Goal: Information Seeking & Learning: Learn about a topic

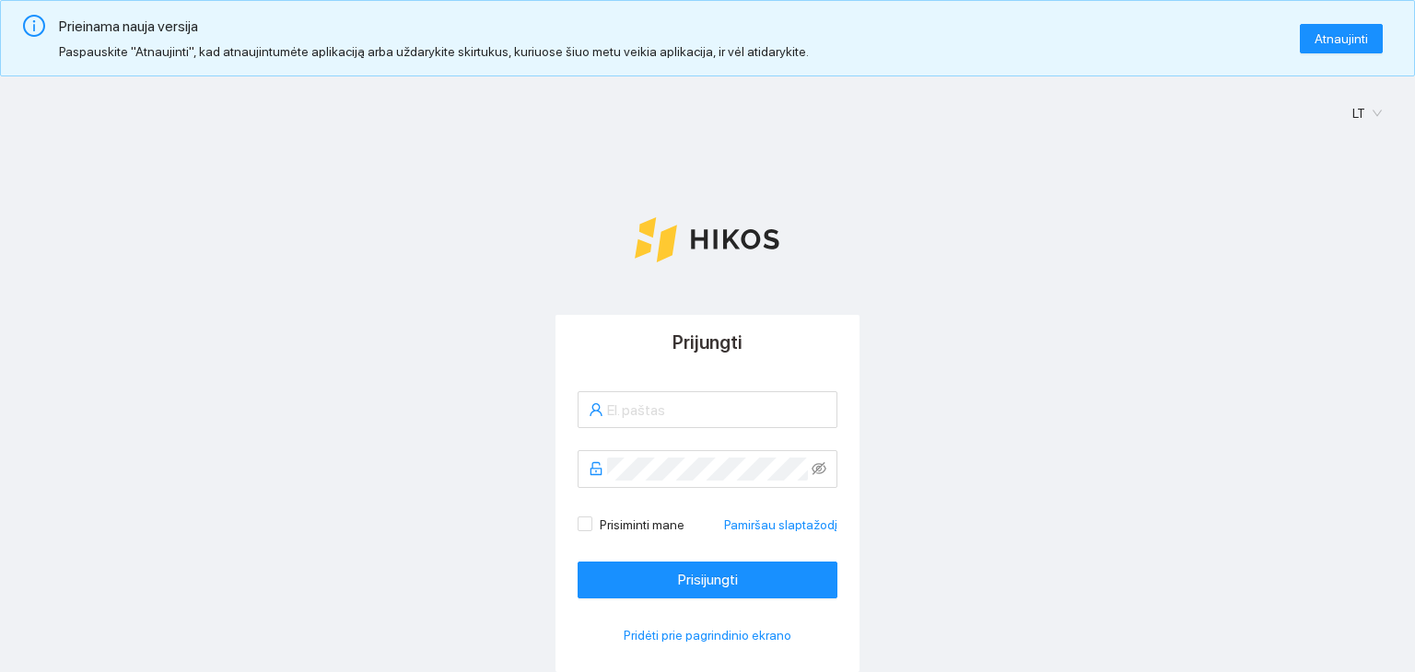
type input "[PERSON_NAME][EMAIL_ADDRESS][DOMAIN_NAME]"
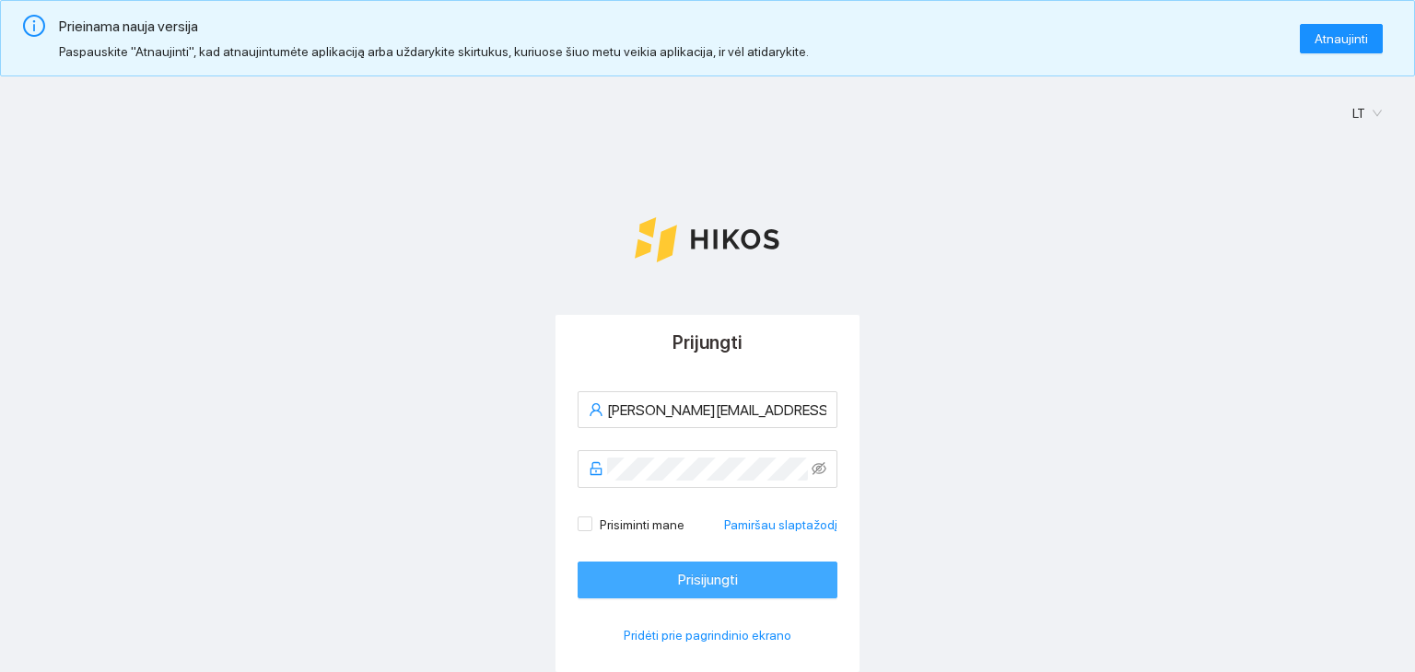
drag, startPoint x: 684, startPoint y: 603, endPoint x: 683, endPoint y: 594, distance: 9.4
click at [683, 598] on div "[PERSON_NAME][EMAIL_ADDRESS][DOMAIN_NAME] Prisiminti mane Pamiršau slaptažodį P…" at bounding box center [707, 520] width 304 height 302
click at [683, 593] on button "Prisijungti" at bounding box center [708, 580] width 260 height 37
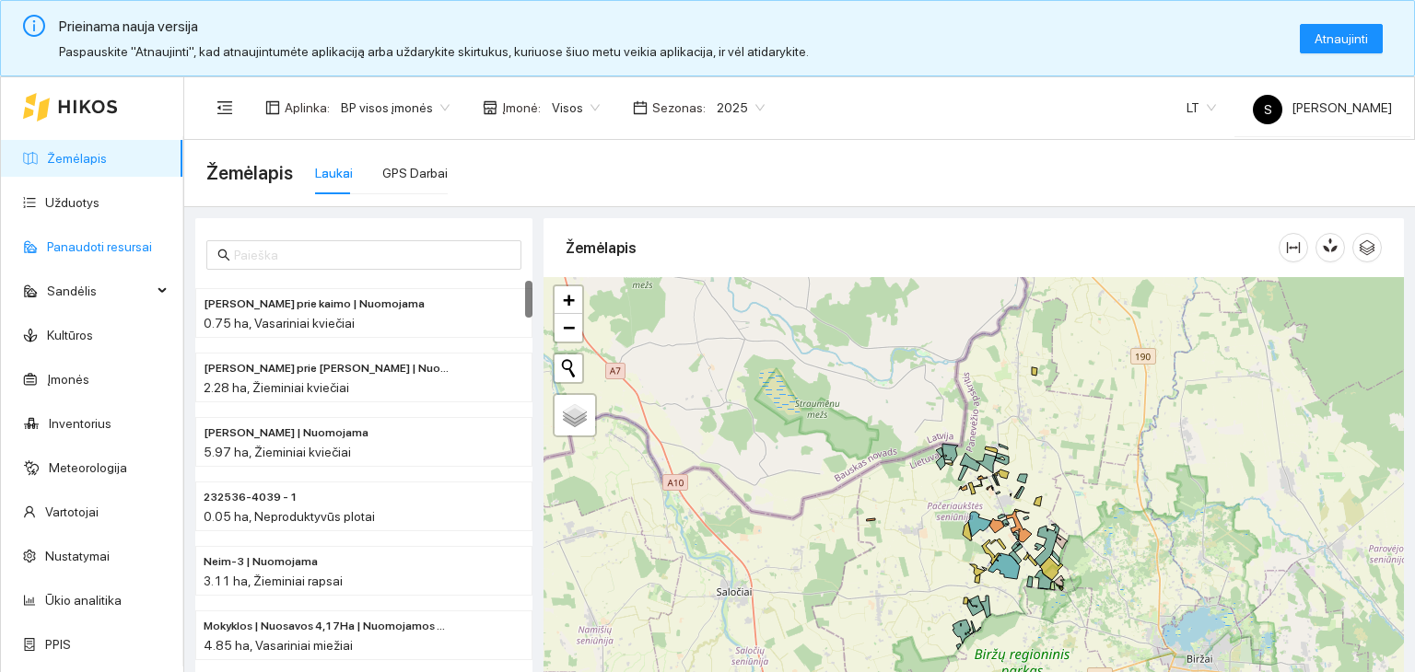
click at [96, 248] on link "Panaudoti resursai" at bounding box center [99, 246] width 105 height 15
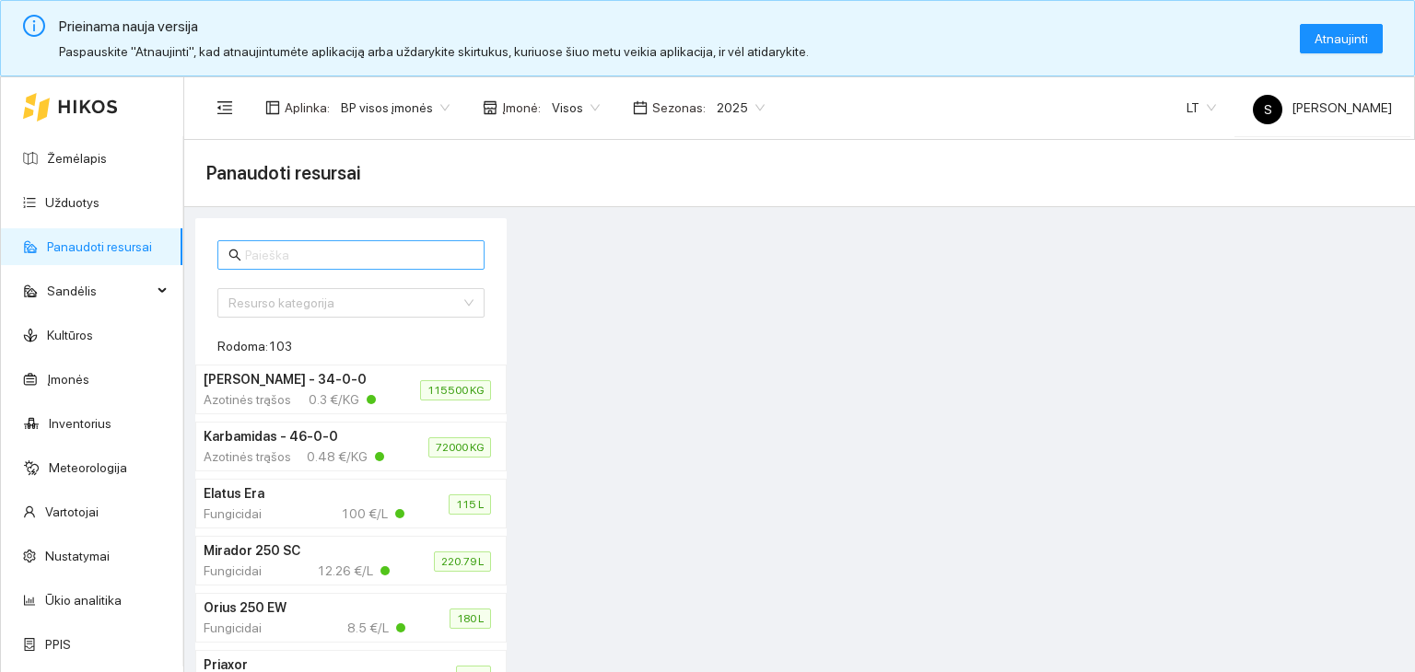
click at [350, 256] on input "text" at bounding box center [359, 255] width 228 height 20
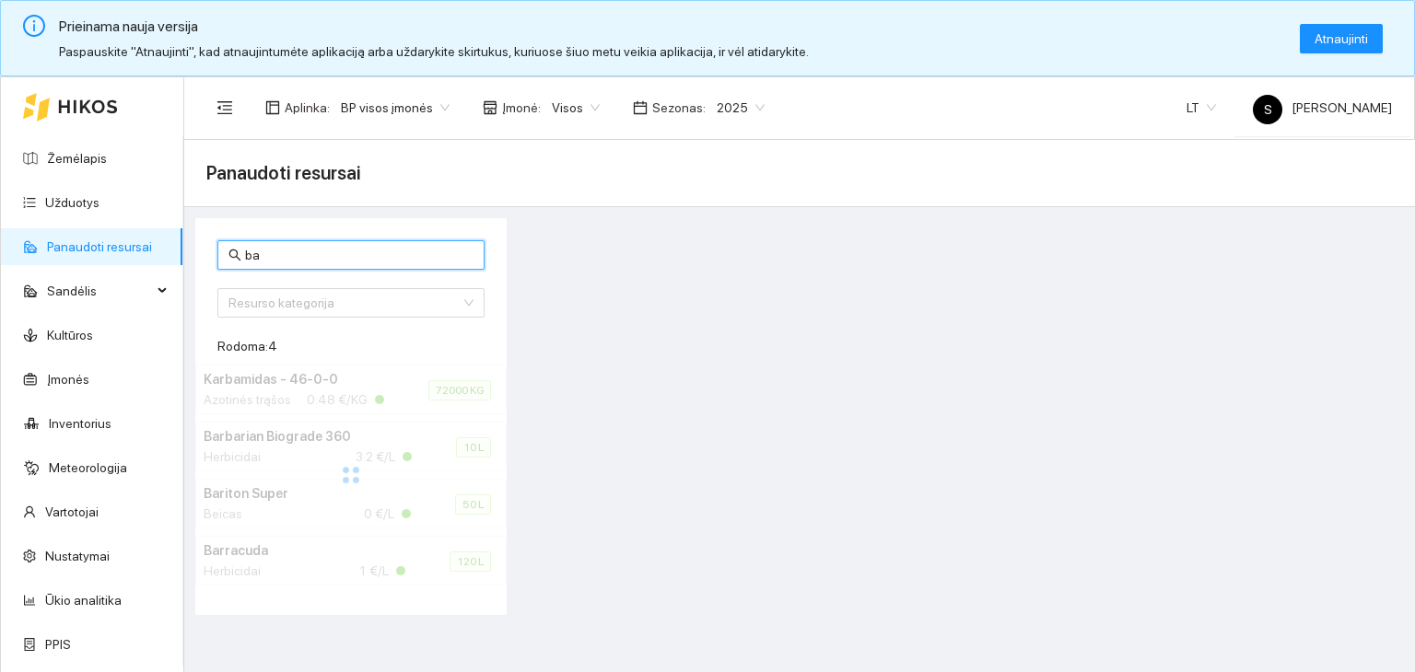
type input "b"
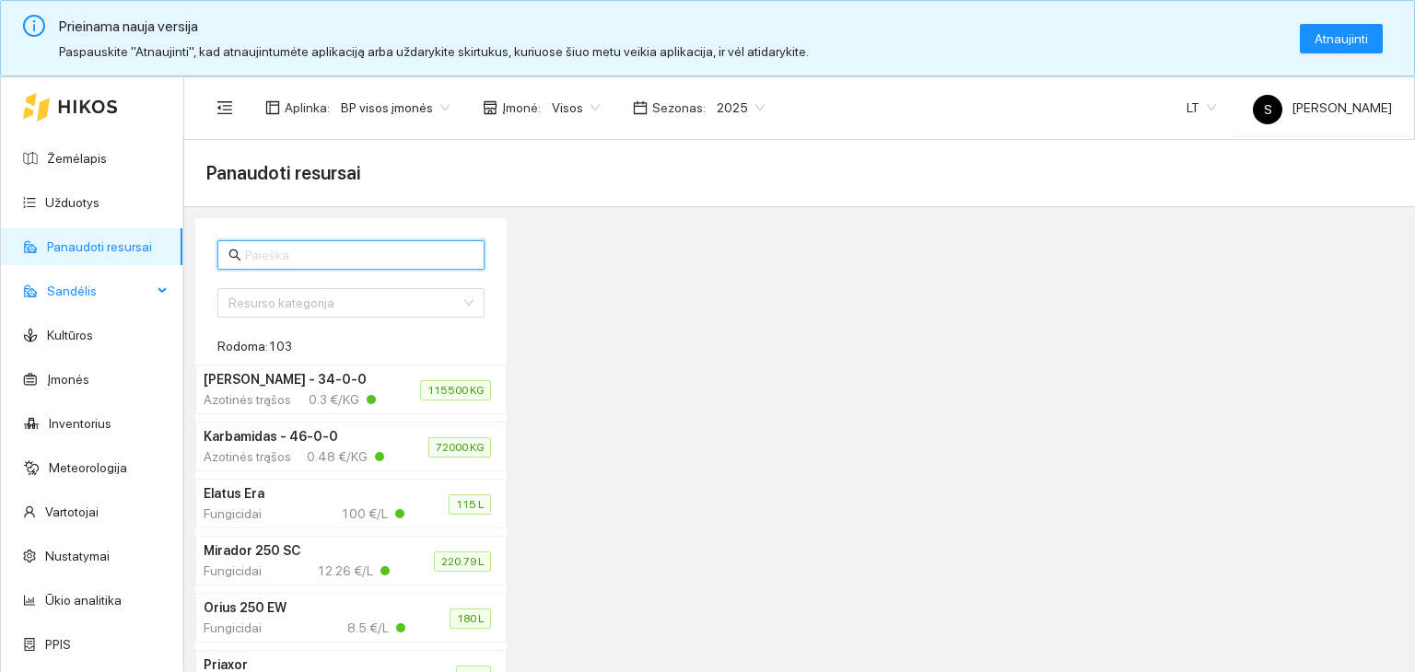
click at [148, 292] on span "Sandėlis" at bounding box center [99, 291] width 105 height 37
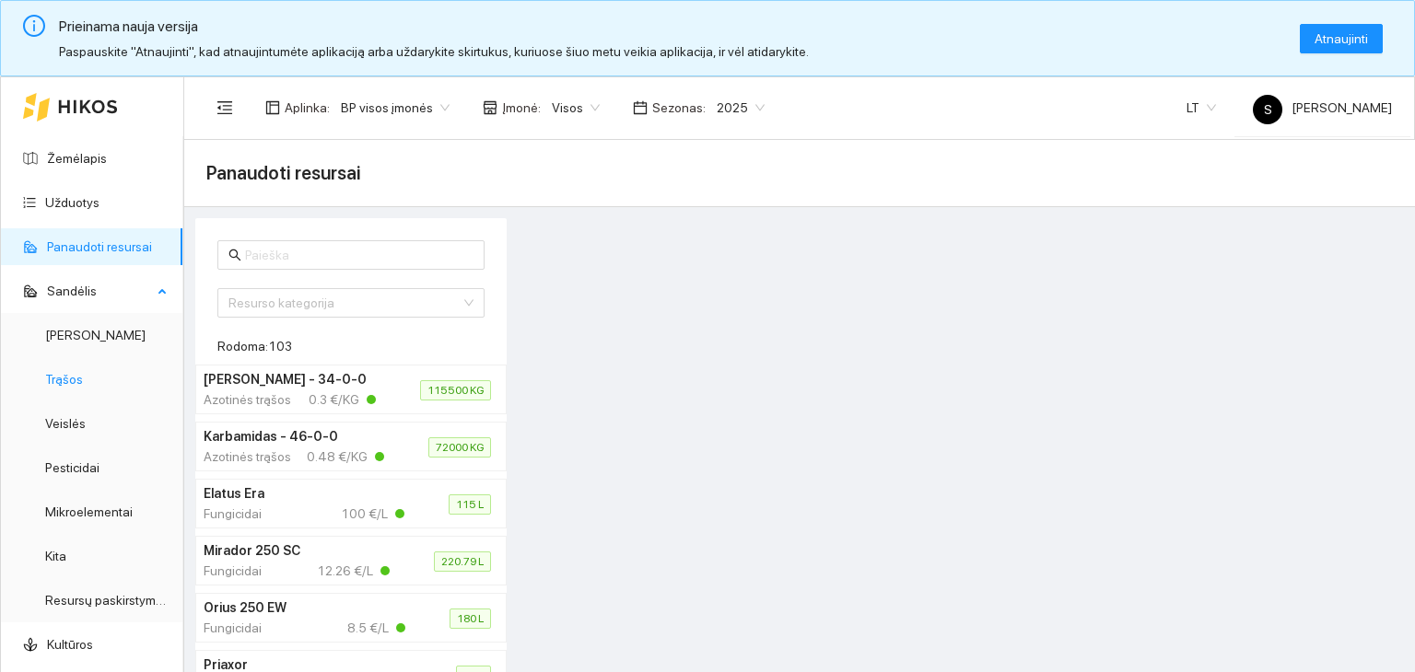
click at [64, 387] on link "Trąšos" at bounding box center [64, 379] width 38 height 15
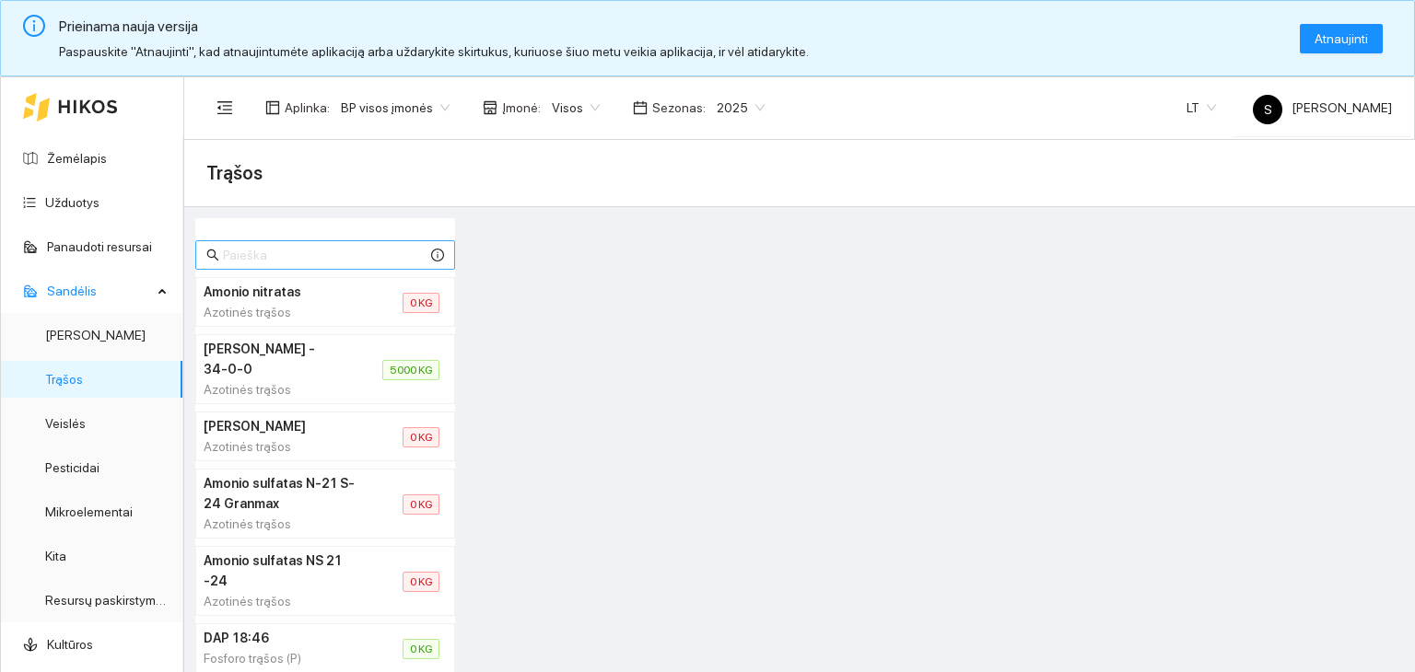
click at [307, 245] on input "text" at bounding box center [325, 255] width 204 height 20
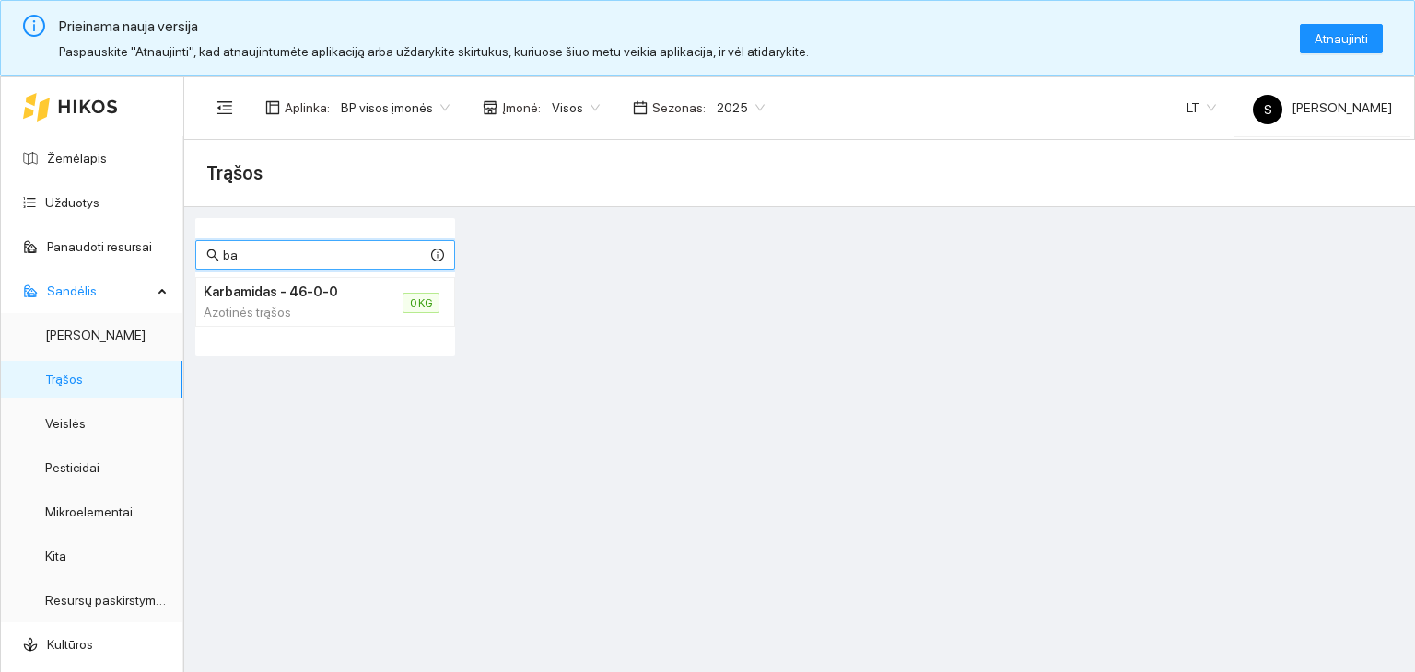
type input "b"
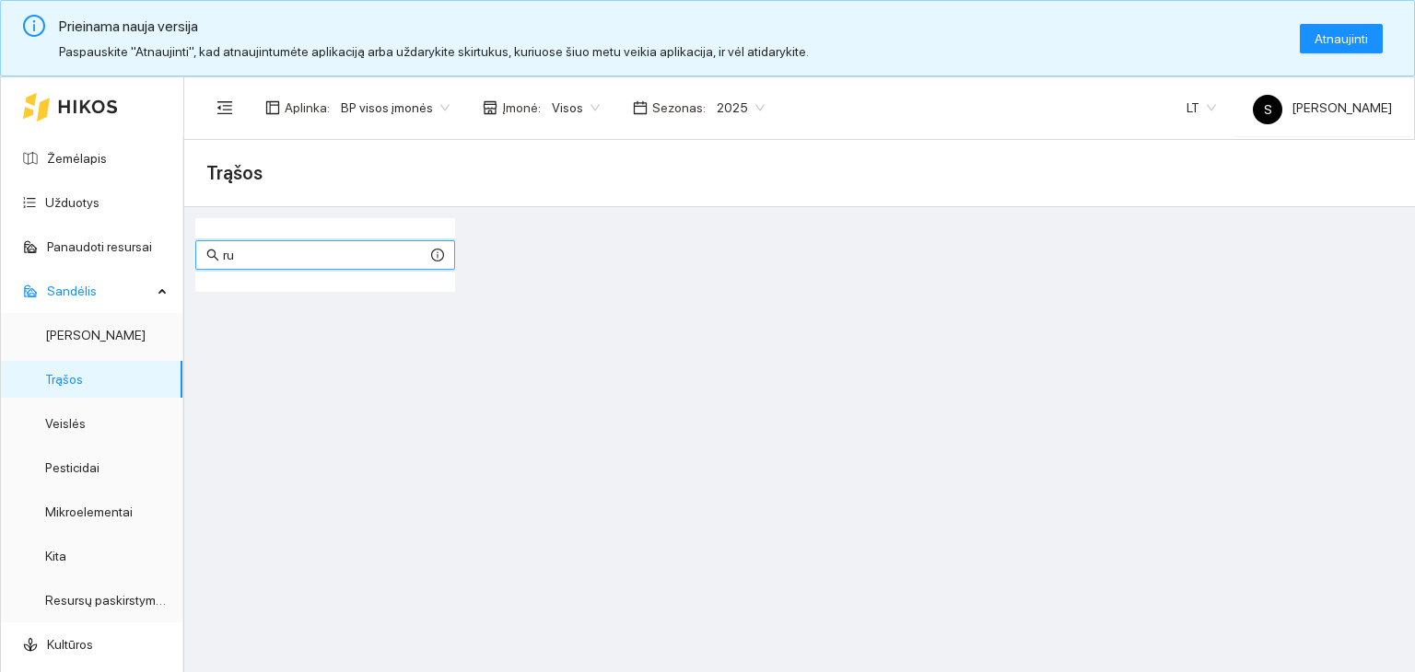
type input "r"
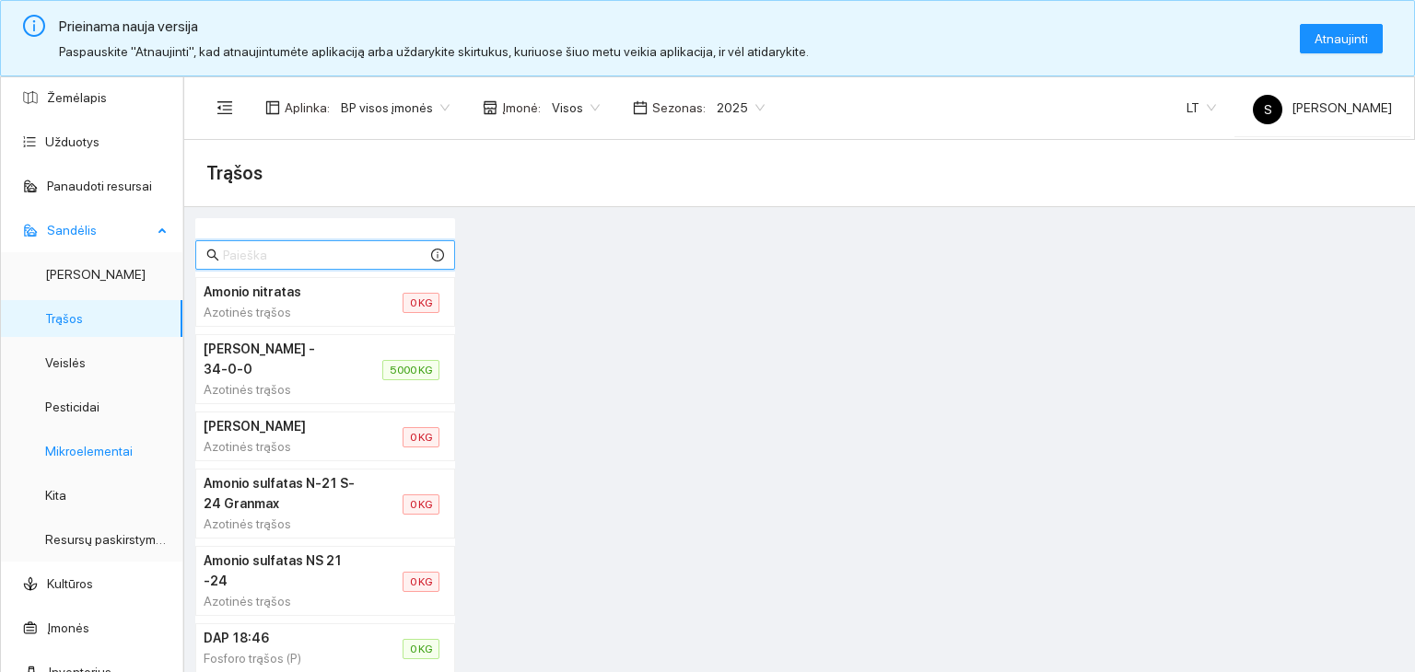
scroll to position [92, 0]
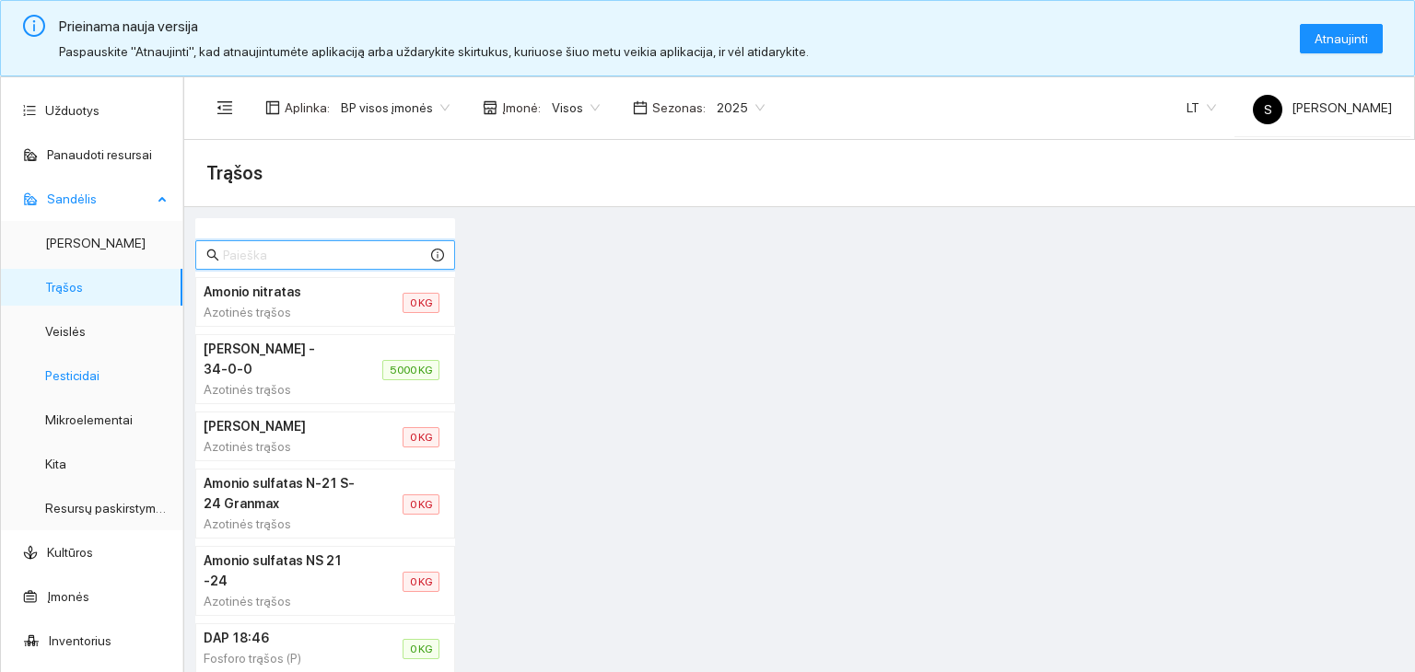
click at [77, 383] on link "Pesticidai" at bounding box center [72, 375] width 54 height 15
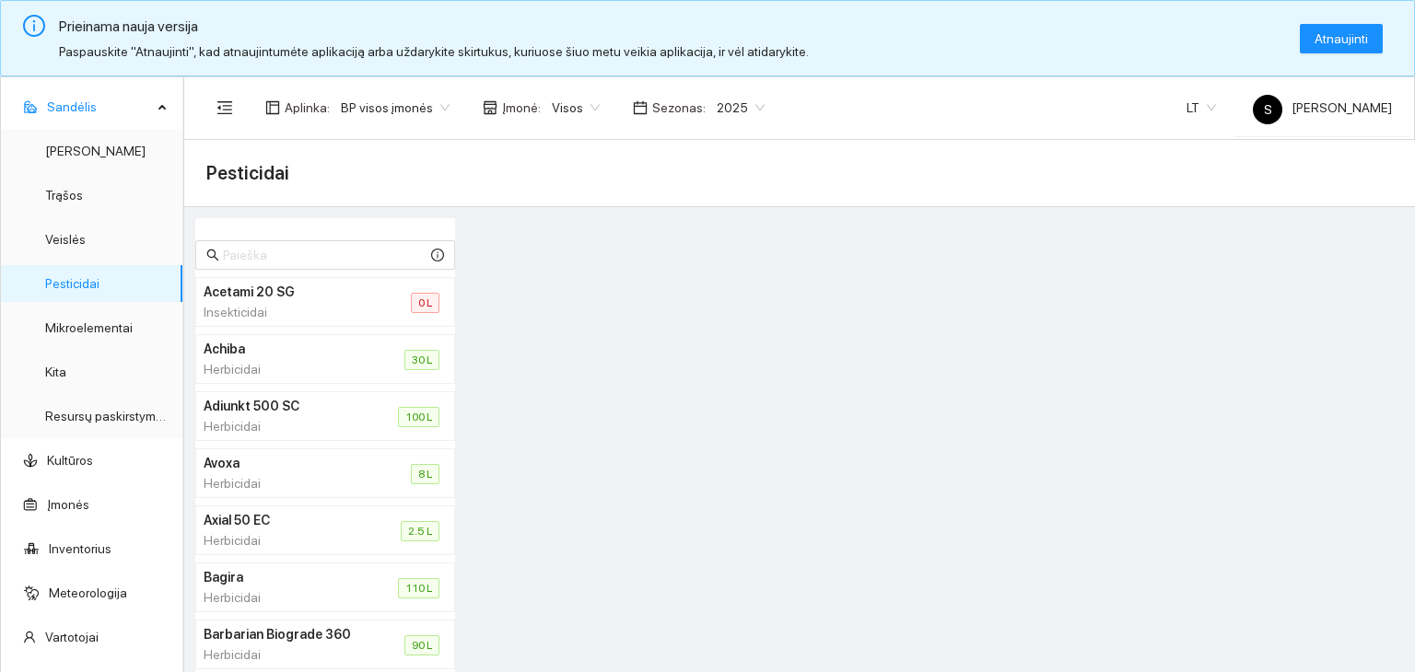
scroll to position [228, 0]
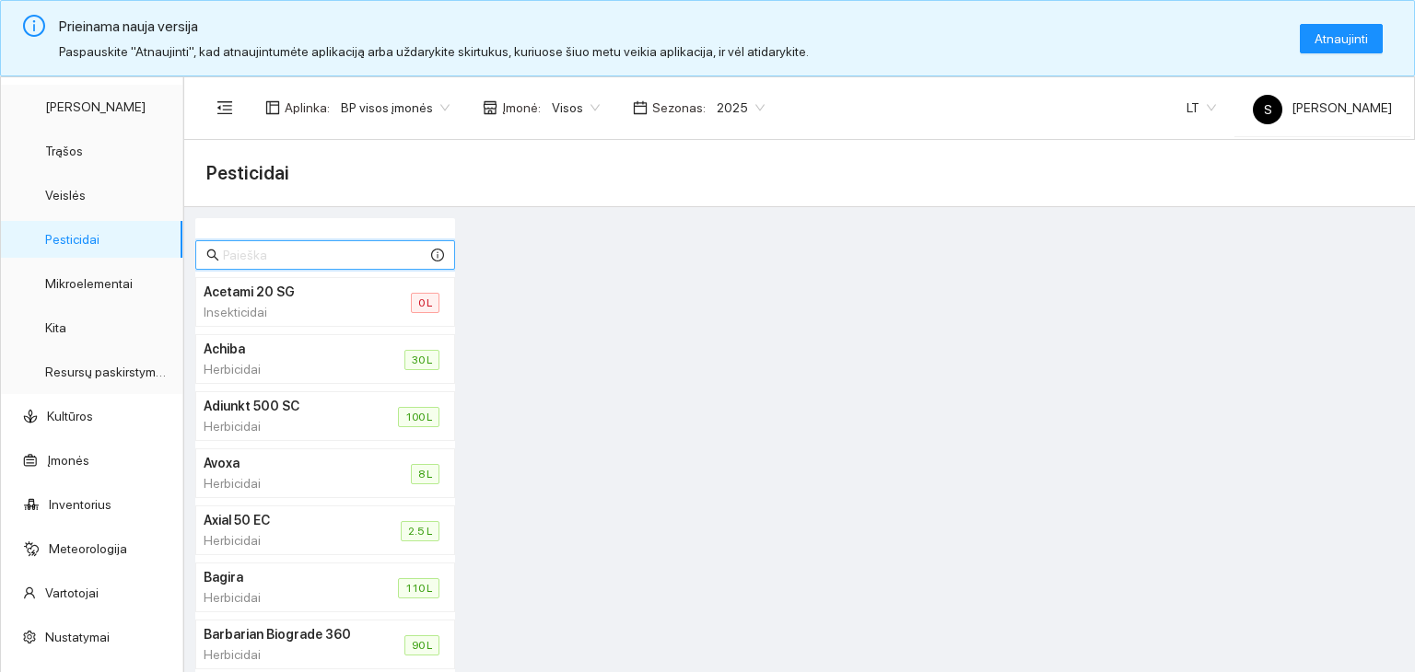
click at [306, 246] on input "text" at bounding box center [325, 255] width 204 height 20
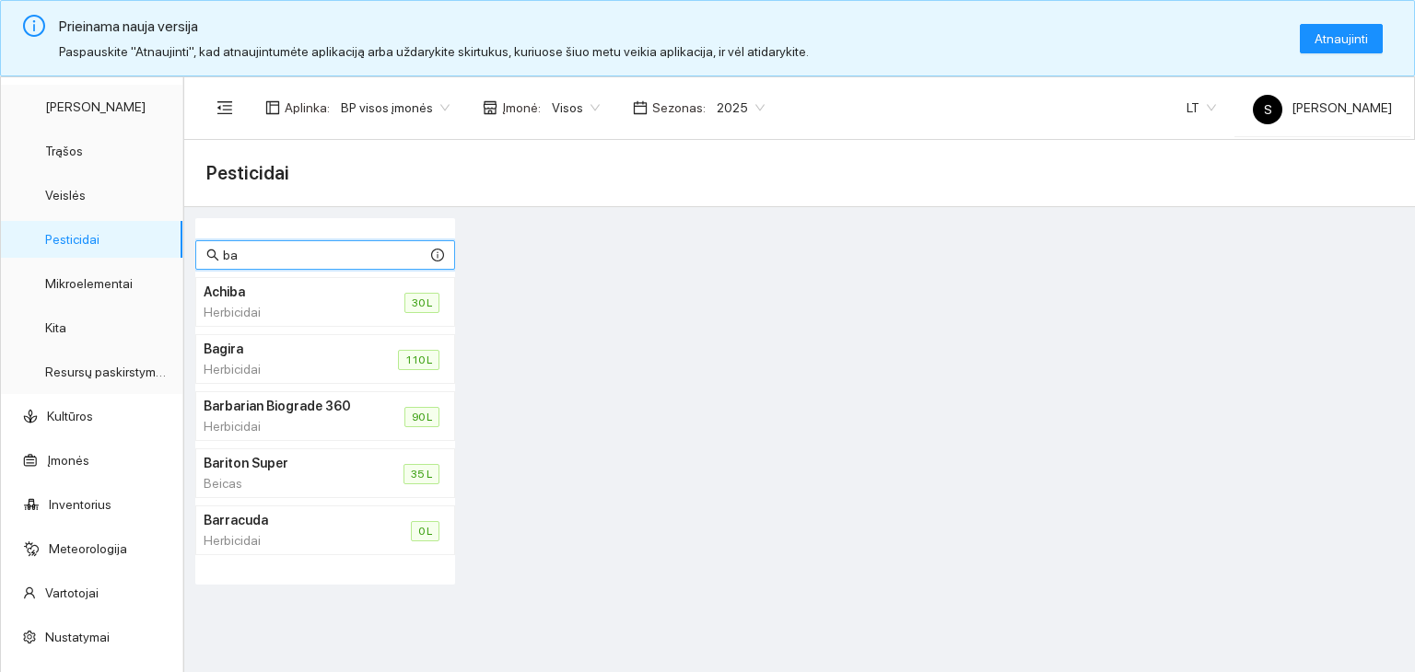
type input "b"
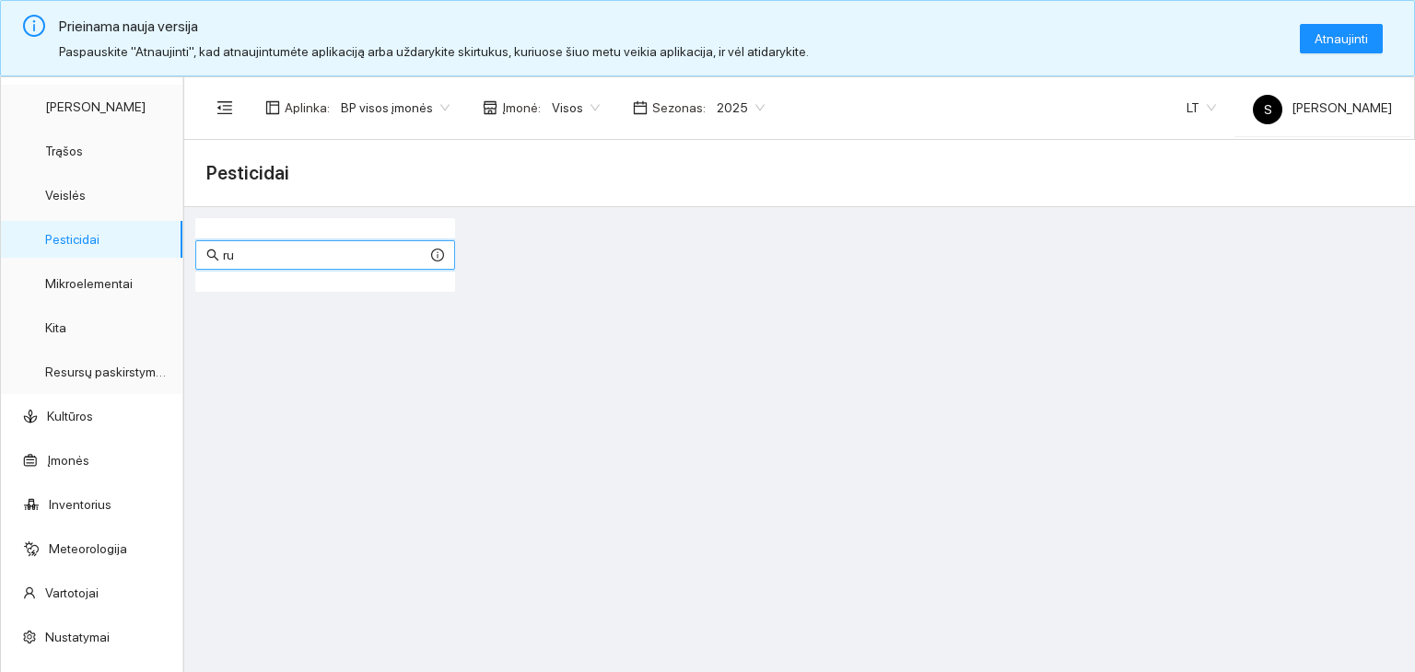
type input "r"
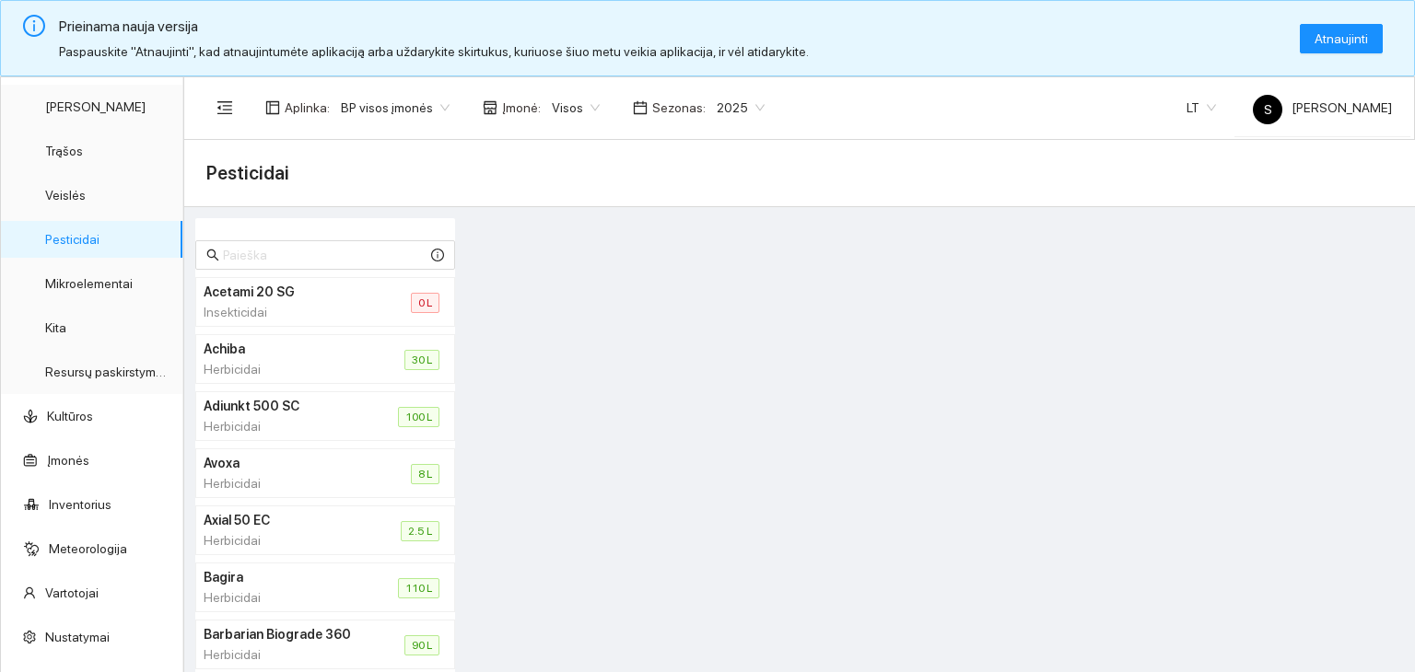
drag, startPoint x: 594, startPoint y: 352, endPoint x: 616, endPoint y: 349, distance: 22.3
click at [594, 352] on div at bounding box center [935, 479] width 949 height 522
click at [631, 325] on div at bounding box center [935, 479] width 949 height 522
click at [650, 342] on div at bounding box center [935, 479] width 949 height 522
